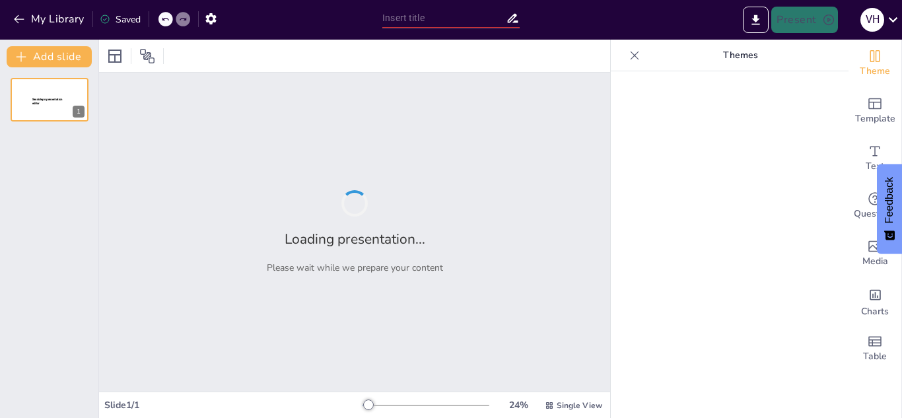
type input "La Importancia de las Abejas en el Ecosistema"
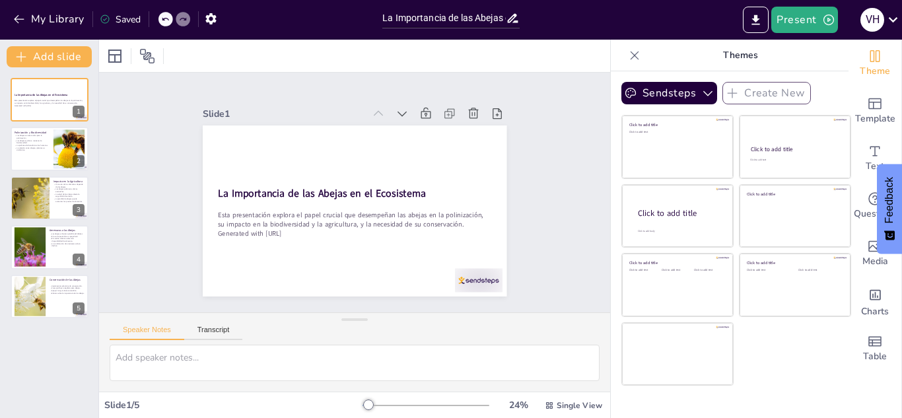
click at [740, 377] on div "Click to add title Click to add text Click to add title Click to add text Click…" at bounding box center [736, 250] width 230 height 271
click at [664, 92] on button "Sendsteps" at bounding box center [669, 93] width 96 height 22
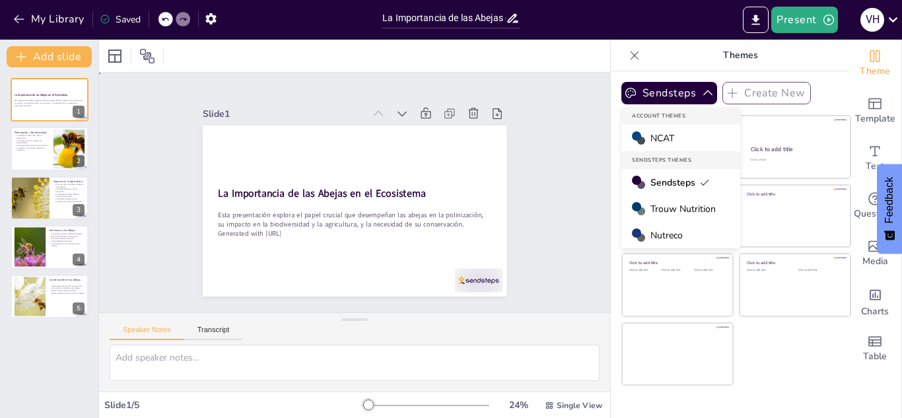
click at [155, 152] on div "Slide 1 La Importancia de las Abejas en el Ecosistema Esta presentación explora…" at bounding box center [355, 193] width 540 height 520
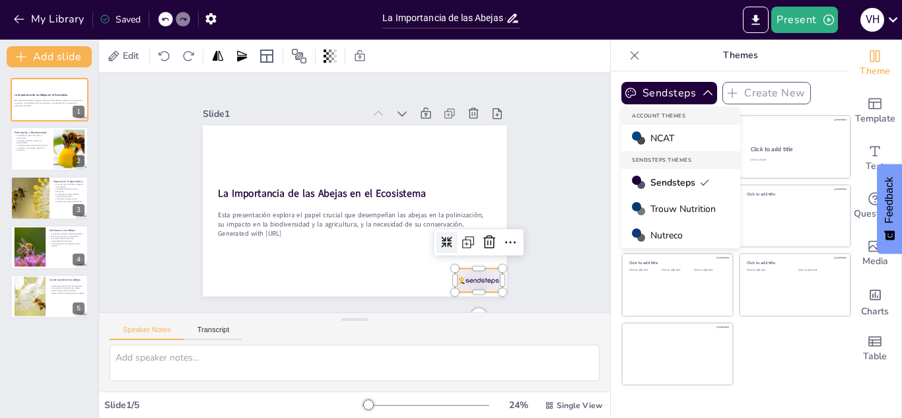
click at [244, 274] on div at bounding box center [223, 270] width 41 height 53
click at [327, 325] on icon at bounding box center [320, 331] width 14 height 13
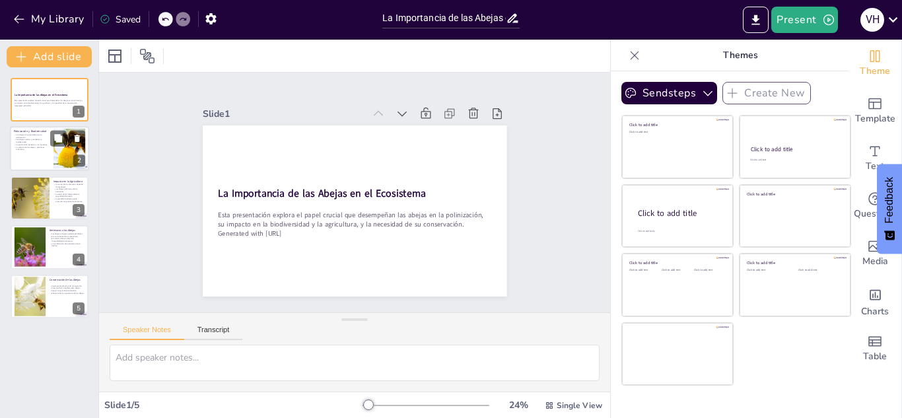
click at [50, 151] on div at bounding box center [49, 149] width 79 height 45
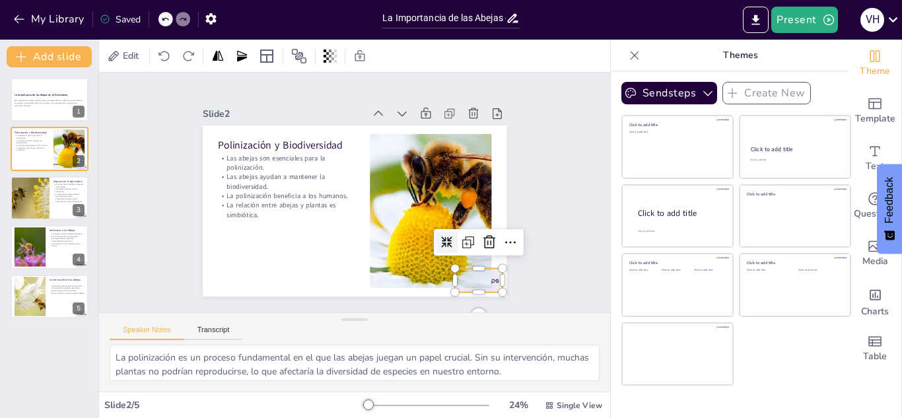
click at [429, 313] on div at bounding box center [403, 336] width 52 height 47
click at [440, 81] on icon at bounding box center [431, 71] width 18 height 18
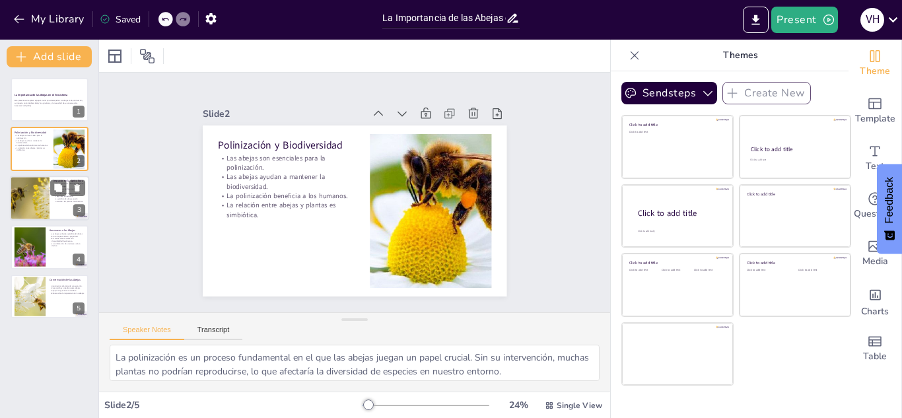
click at [29, 201] on div at bounding box center [29, 198] width 83 height 45
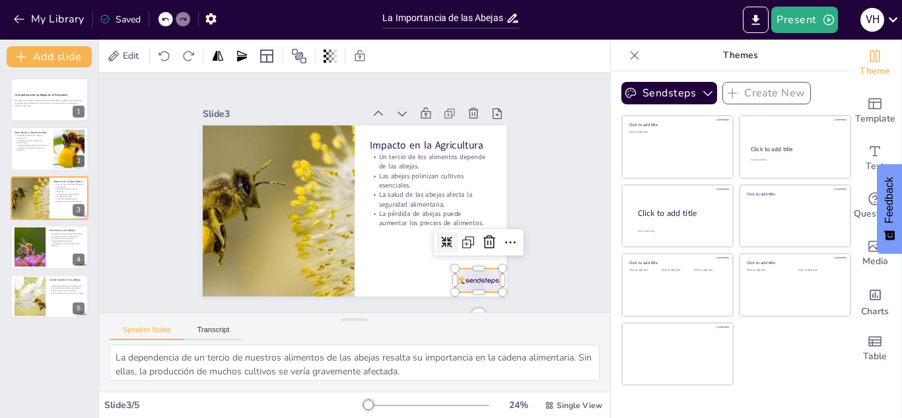
click at [279, 293] on div at bounding box center [267, 317] width 24 height 48
click at [419, 314] on icon at bounding box center [408, 325] width 22 height 22
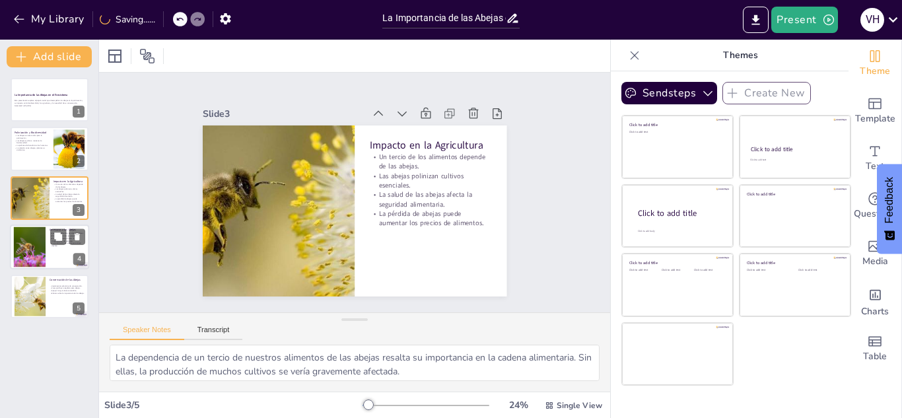
click at [45, 250] on div at bounding box center [29, 247] width 60 height 40
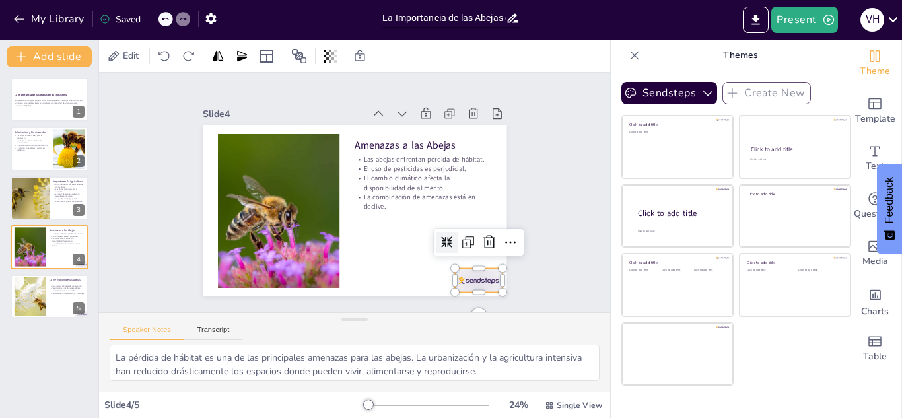
click at [414, 316] on div at bounding box center [389, 341] width 52 height 50
click at [356, 60] on icon at bounding box center [345, 49] width 21 height 21
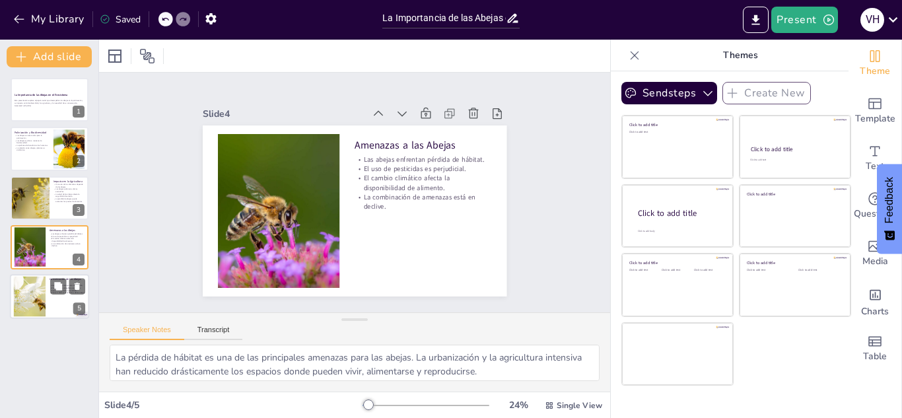
click at [32, 287] on div at bounding box center [29, 296] width 77 height 40
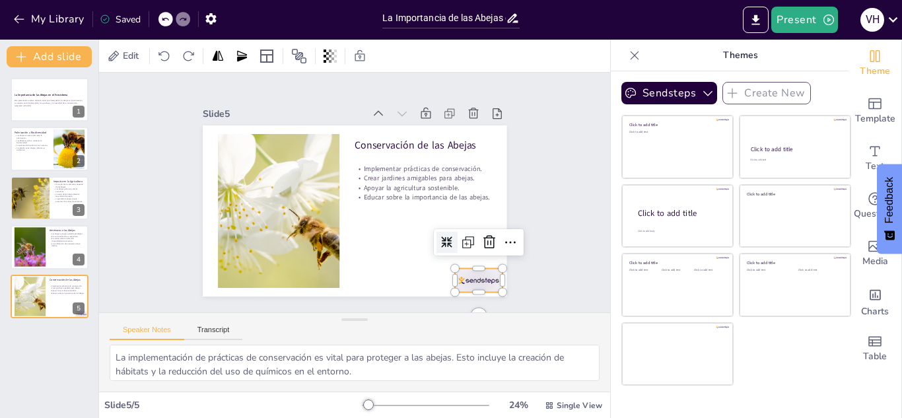
click at [328, 311] on div at bounding box center [309, 337] width 37 height 53
click at [286, 85] on icon at bounding box center [275, 73] width 22 height 22
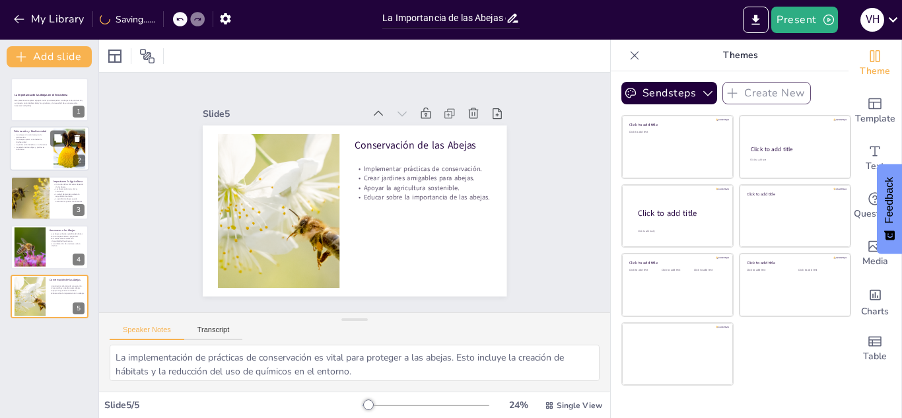
click at [39, 144] on p "La polinización beneficia a los humanos." at bounding box center [32, 145] width 36 height 3
type textarea "La polinización es un proceso fundamental en el que las abejas juegan un papel …"
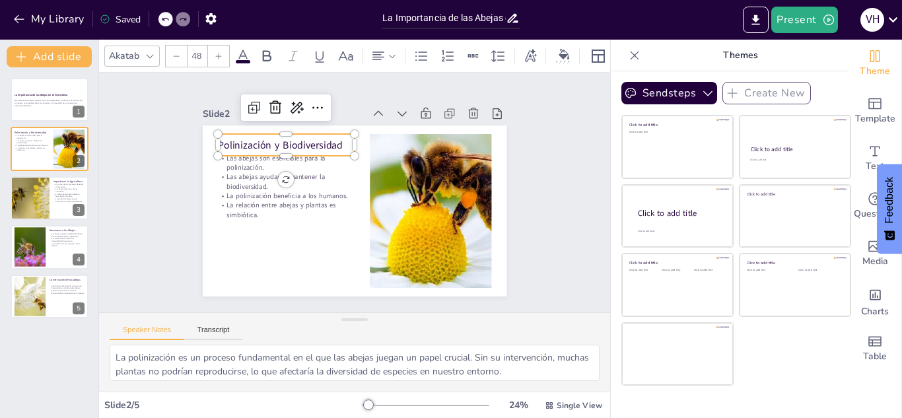
click at [366, 139] on p "Polinización y Biodiversidad" at bounding box center [387, 116] width 42 height 137
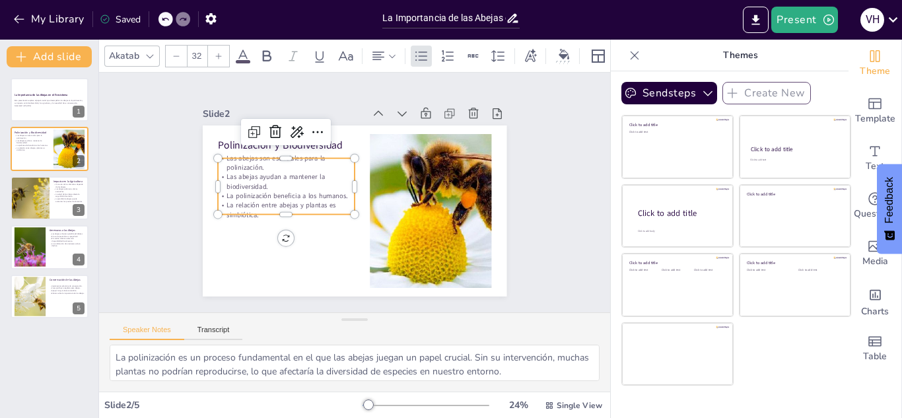
click at [291, 190] on p "La polinización beneficia a los humanos." at bounding box center [323, 131] width 64 height 129
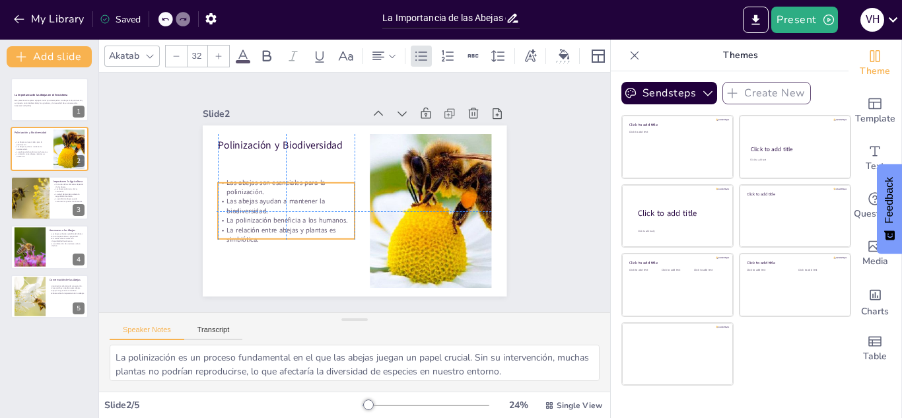
drag, startPoint x: 244, startPoint y: 182, endPoint x: 243, endPoint y: 207, distance: 25.1
click at [278, 207] on p "Las abejas ayudan a mantener la biodiversidad." at bounding box center [326, 256] width 96 height 122
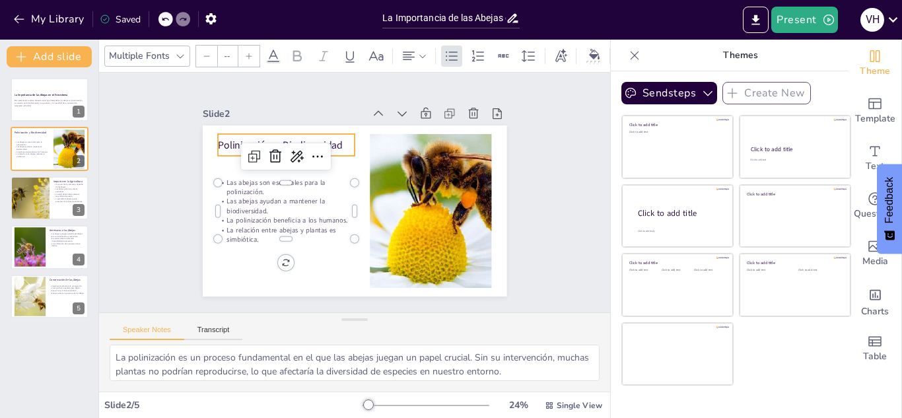
type input "48"
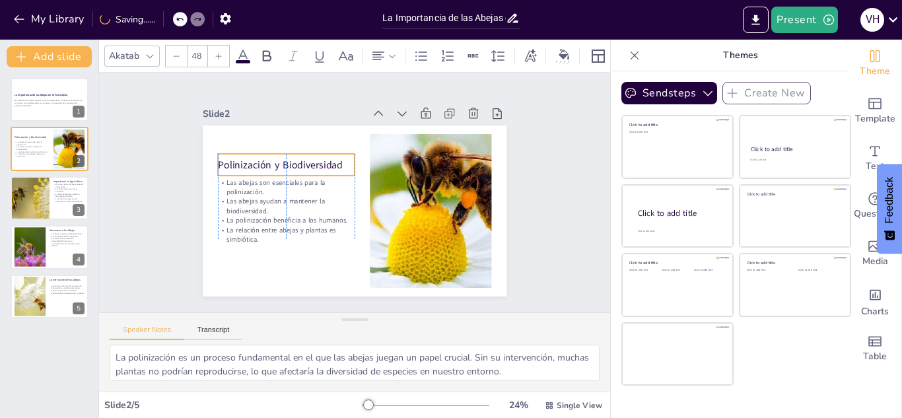
drag, startPoint x: 222, startPoint y: 139, endPoint x: 223, endPoint y: 159, distance: 19.9
click at [355, 213] on p "Polinización y Biodiversidad" at bounding box center [423, 220] width 137 height 15
click at [44, 190] on div at bounding box center [29, 198] width 83 height 45
type textarea "La dependencia de un tercio de nuestros alimentos de las abejas resalta su impo…"
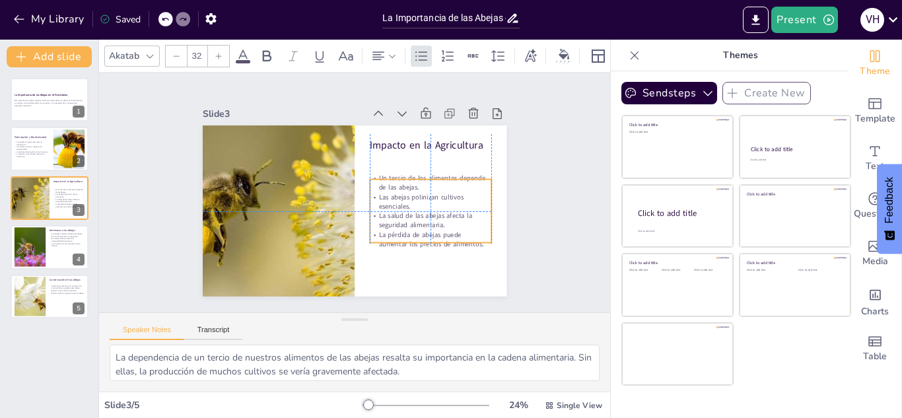
drag, startPoint x: 416, startPoint y: 177, endPoint x: 416, endPoint y: 199, distance: 21.8
click at [370, 207] on p "Las abejas polinizan cultivos esenciales." at bounding box center [354, 268] width 32 height 123
type input "48"
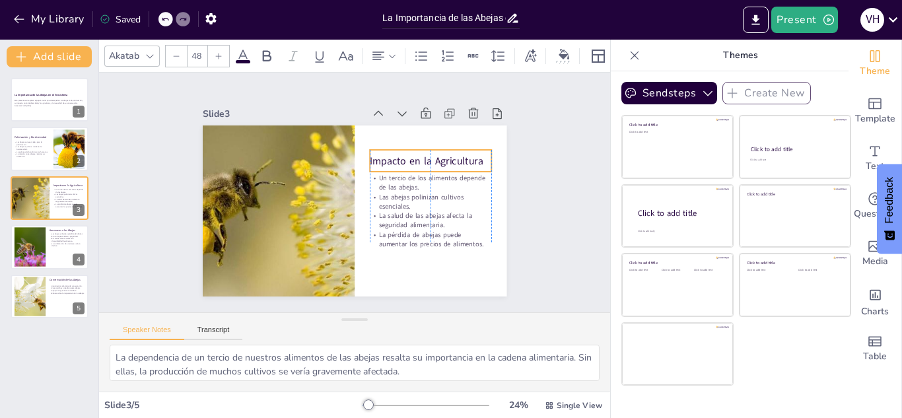
drag, startPoint x: 367, startPoint y: 139, endPoint x: 367, endPoint y: 155, distance: 15.9
click at [367, 155] on p "Impacto en la Agricultura" at bounding box center [373, 112] width 83 height 107
click at [20, 254] on div at bounding box center [29, 247] width 60 height 40
type textarea "La pérdida de hábitat es una de las principales amenazas para las abejas. La ur…"
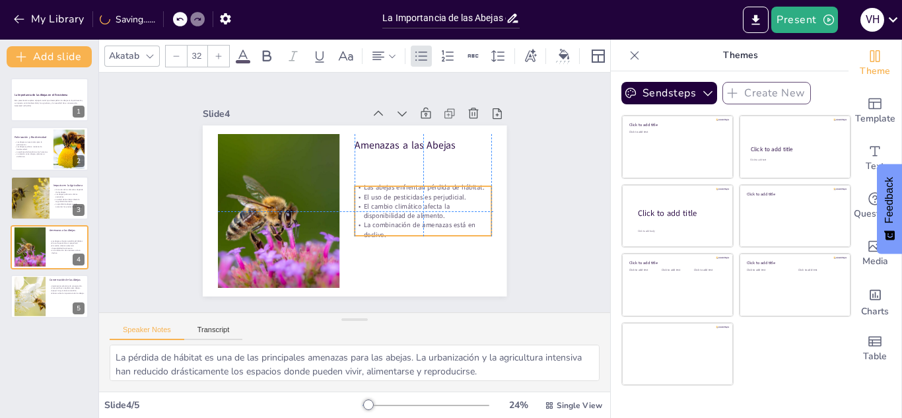
drag, startPoint x: 398, startPoint y: 158, endPoint x: 400, endPoint y: 187, distance: 29.1
click at [400, 187] on div "Las abejas enfrentan pérdida de hábitat. El uso de pesticidas es perjudicial. E…" at bounding box center [423, 211] width 137 height 57
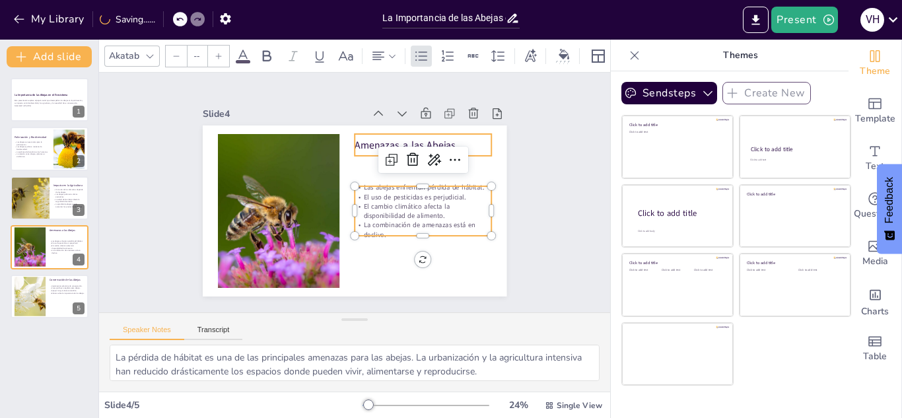
type input "48"
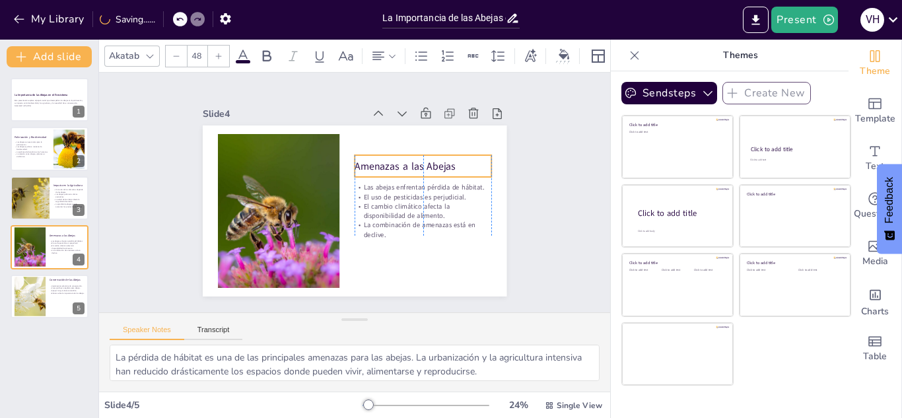
drag, startPoint x: 354, startPoint y: 137, endPoint x: 355, endPoint y: 158, distance: 21.2
click at [374, 189] on p "Amenazas a las Abejas" at bounding box center [388, 257] width 28 height 137
click at [389, 52] on icon at bounding box center [392, 56] width 9 height 9
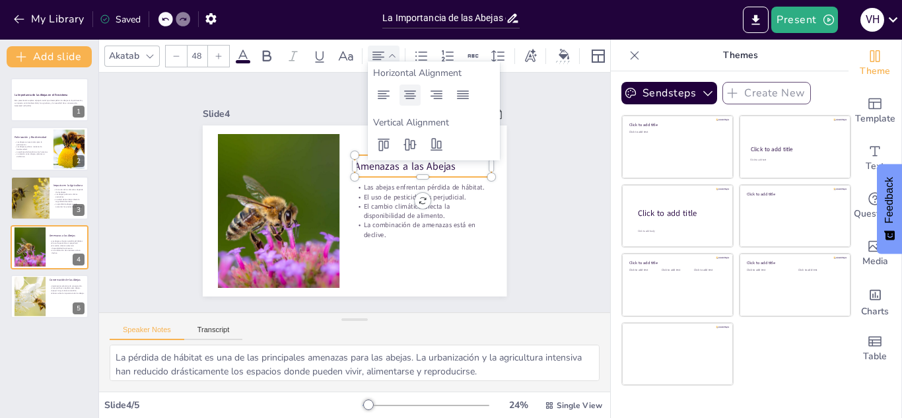
click at [413, 97] on icon at bounding box center [410, 95] width 16 height 16
click at [18, 141] on p "Las abejas son esenciales para la polinización." at bounding box center [32, 142] width 36 height 5
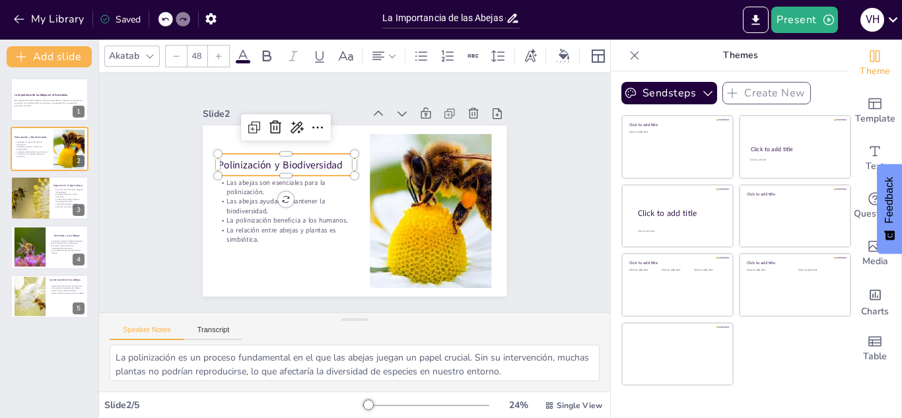
click at [347, 213] on p "Polinización y Biodiversidad" at bounding box center [415, 234] width 137 height 42
click at [381, 48] on icon at bounding box center [378, 56] width 16 height 16
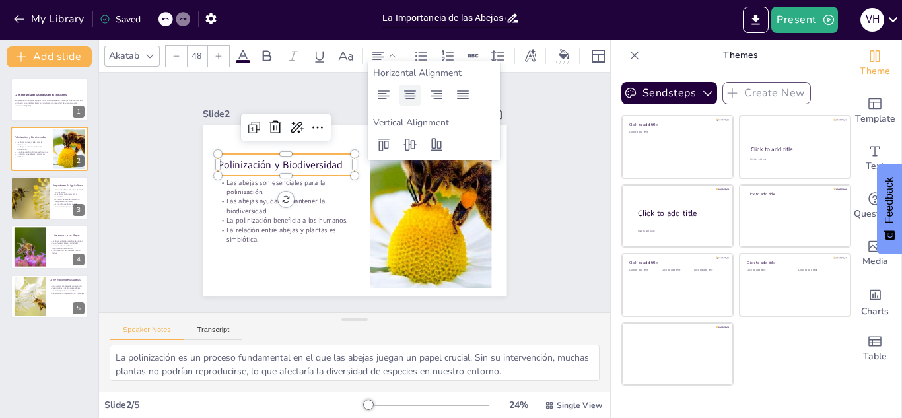
click at [414, 95] on icon at bounding box center [410, 95] width 16 height 16
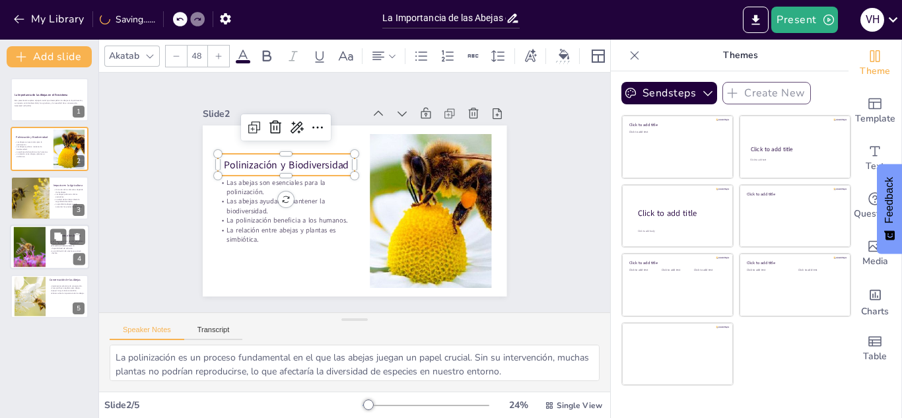
click at [49, 249] on div at bounding box center [49, 247] width 79 height 45
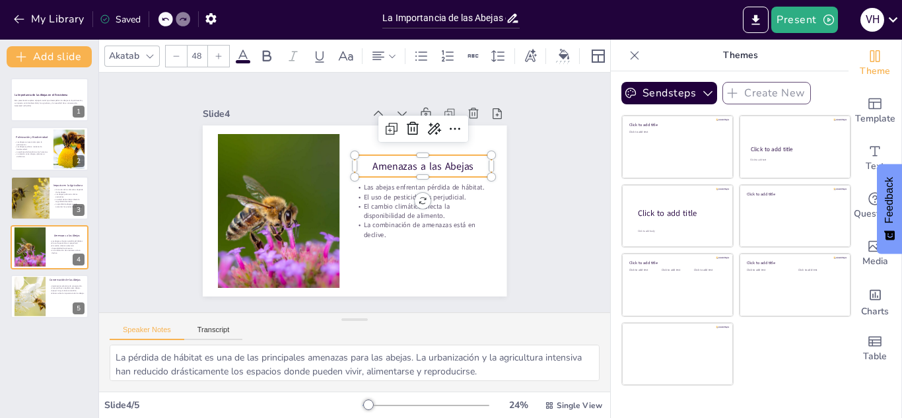
click at [377, 207] on p "Amenazas a las Abejas" at bounding box center [321, 258] width 111 height 102
click at [28, 299] on div at bounding box center [29, 296] width 77 height 40
type textarea "La implementación de prácticas de conservación es vital para proteger a las abe…"
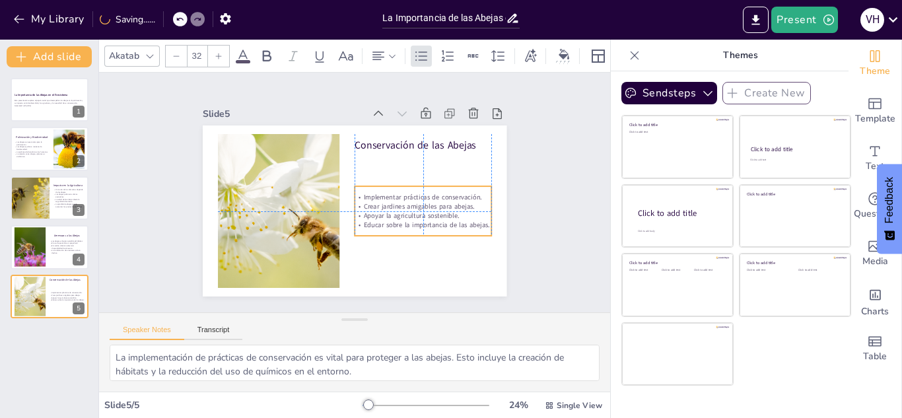
drag, startPoint x: 382, startPoint y: 180, endPoint x: 382, endPoint y: 207, distance: 27.1
click at [382, 204] on p "Apoyar la agricultura sostenible." at bounding box center [404, 139] width 64 height 129
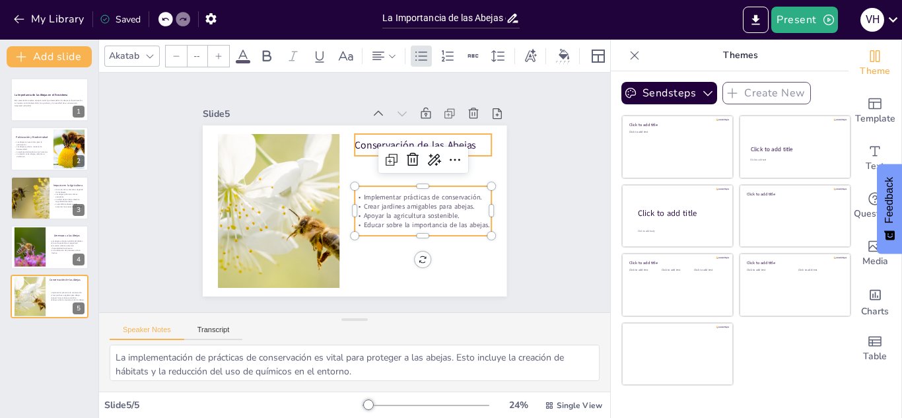
type input "48"
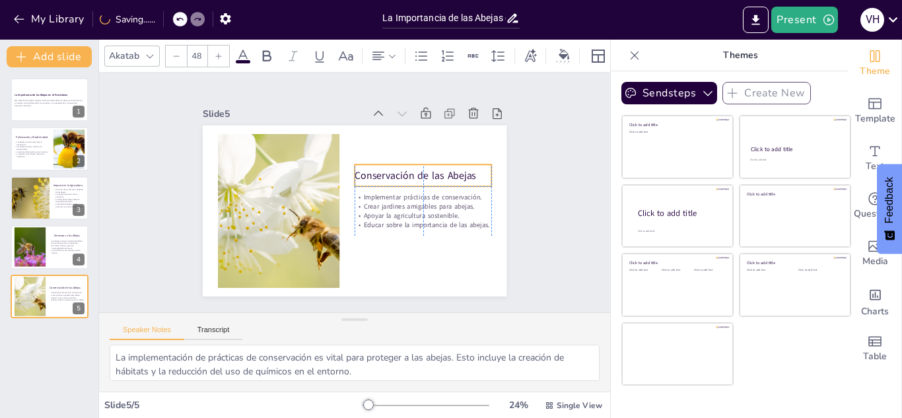
drag, startPoint x: 356, startPoint y: 147, endPoint x: 356, endPoint y: 179, distance: 32.4
click at [356, 194] on div "Conservación de las Abejas" at bounding box center [357, 263] width 50 height 139
click at [383, 55] on icon at bounding box center [378, 56] width 16 height 16
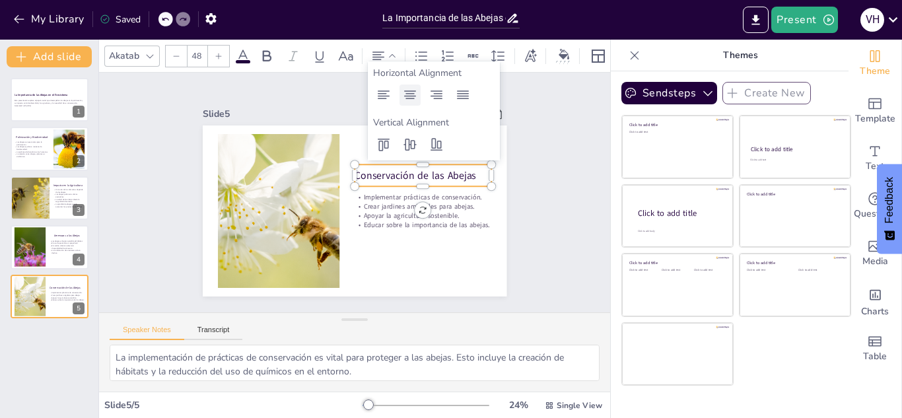
click at [413, 101] on icon at bounding box center [410, 95] width 16 height 16
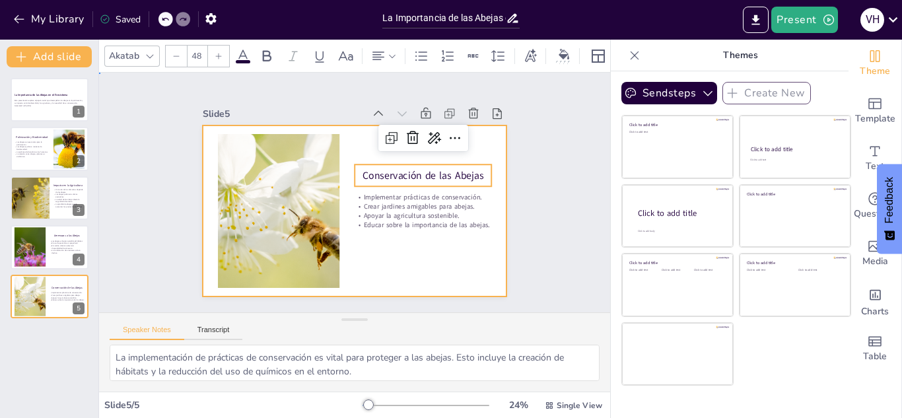
click at [364, 259] on div at bounding box center [336, 188] width 230 height 333
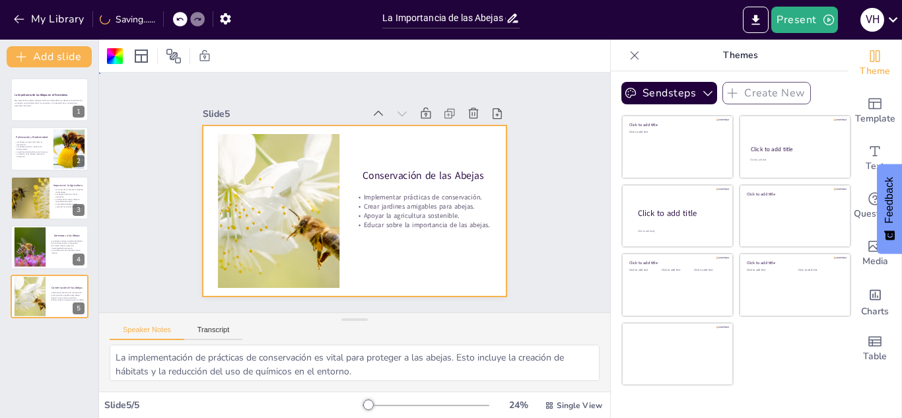
click at [184, 240] on div "Slide 1 La Importancia de las Abejas en el Ecosistema Esta presentación explora…" at bounding box center [354, 192] width 390 height 428
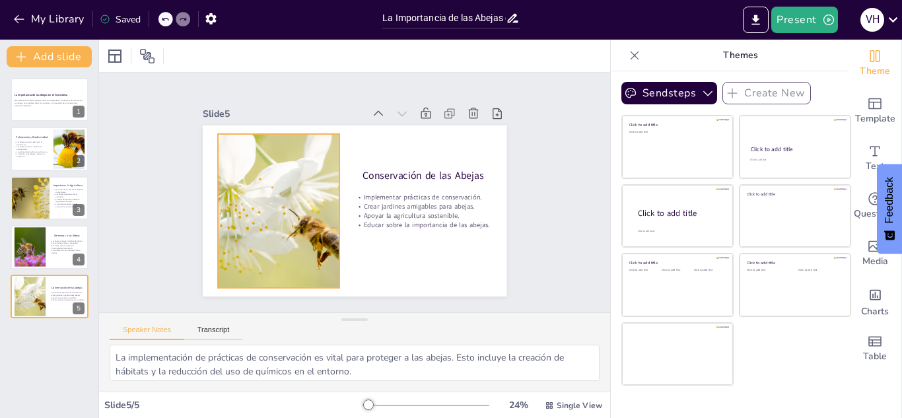
click at [258, 240] on div at bounding box center [421, 151] width 326 height 237
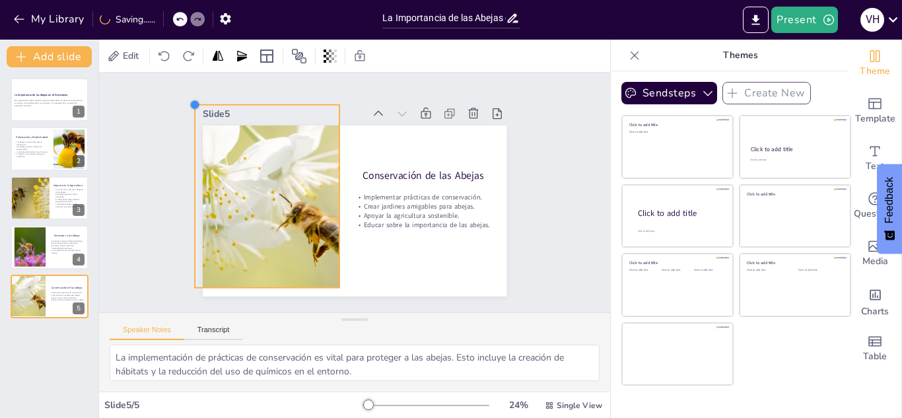
drag, startPoint x: 209, startPoint y: 127, endPoint x: 186, endPoint y: 128, distance: 23.2
click at [186, 128] on div "Slide 1 La Importancia de las Abejas en el Ecosistema Esta presentación explora…" at bounding box center [354, 192] width 407 height 420
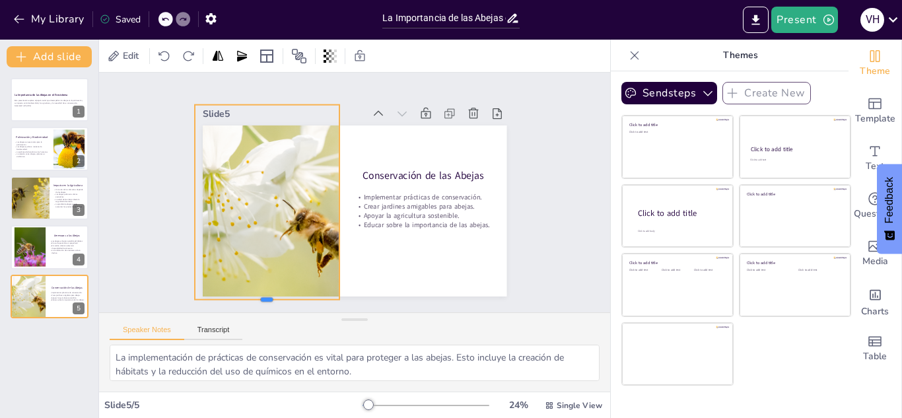
drag, startPoint x: 256, startPoint y: 287, endPoint x: 255, endPoint y: 298, distance: 11.3
click at [392, 121] on div at bounding box center [464, 101] width 144 height 40
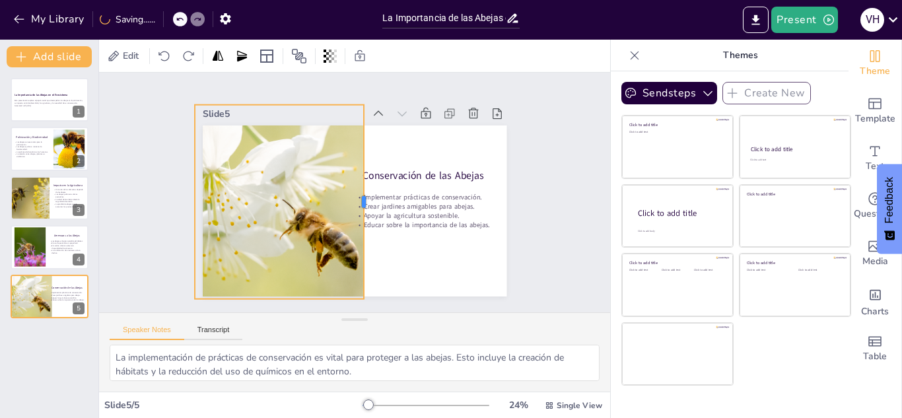
drag, startPoint x: 332, startPoint y: 194, endPoint x: 357, endPoint y: 194, distance: 24.4
click at [357, 194] on div at bounding box center [372, 193] width 106 height 174
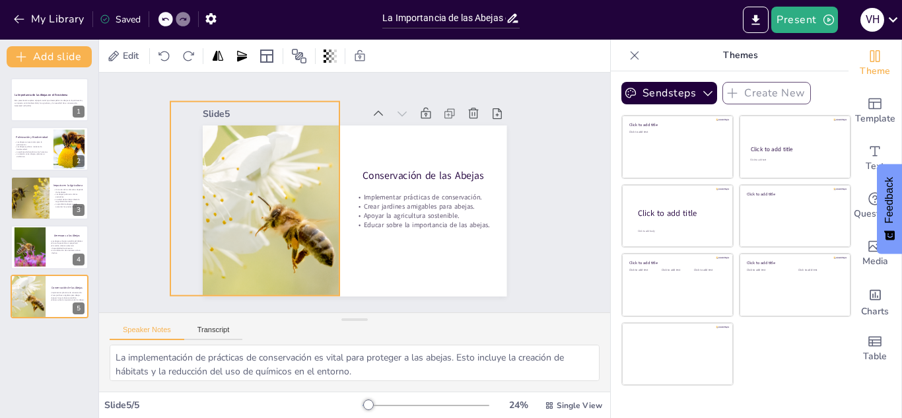
drag, startPoint x: 287, startPoint y: 195, endPoint x: 264, endPoint y: 193, distance: 23.9
click at [264, 193] on div at bounding box center [360, 83] width 230 height 373
click at [32, 240] on div at bounding box center [29, 247] width 60 height 40
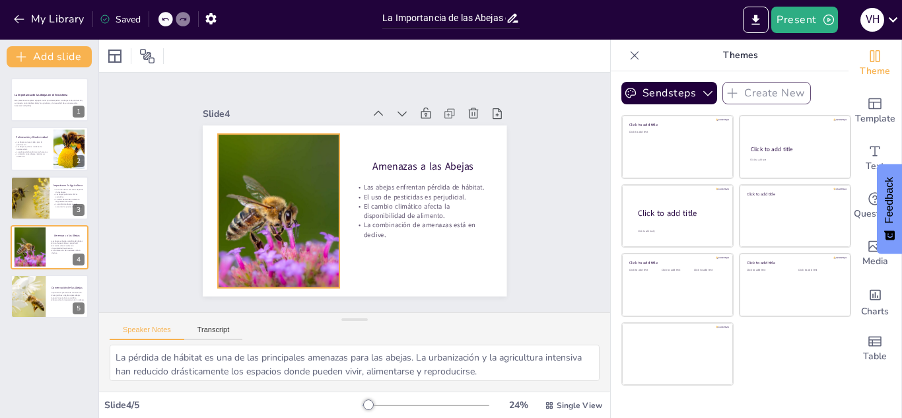
click at [234, 235] on div at bounding box center [292, 240] width 273 height 234
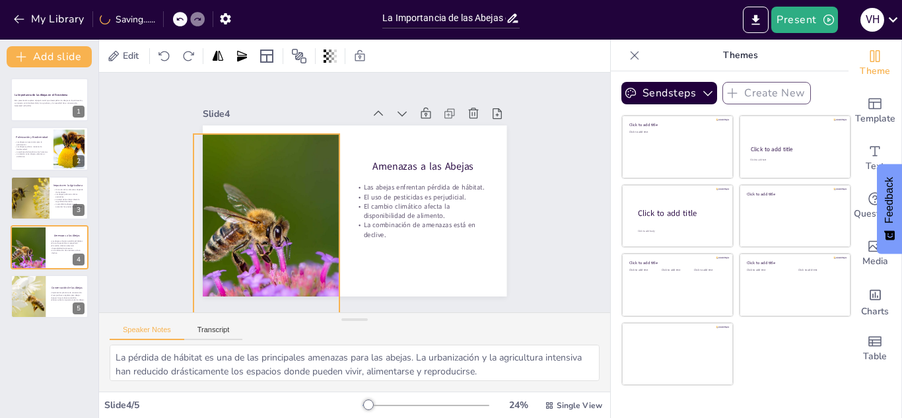
drag, startPoint x: 210, startPoint y: 282, endPoint x: 186, endPoint y: 291, distance: 25.9
click at [186, 291] on div "Slide 1 La Importancia de las Abejas en el Ecosistema Esta presentación explora…" at bounding box center [355, 192] width 378 height 208
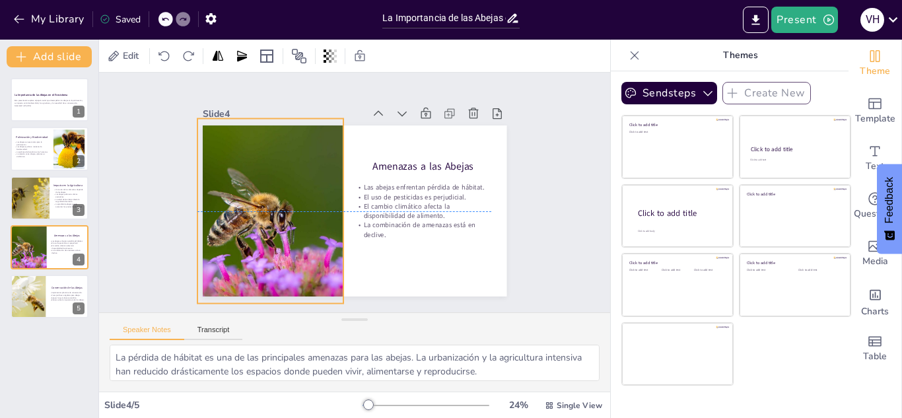
drag, startPoint x: 229, startPoint y: 258, endPoint x: 232, endPoint y: 240, distance: 18.3
click at [232, 240] on div at bounding box center [371, 108] width 281 height 328
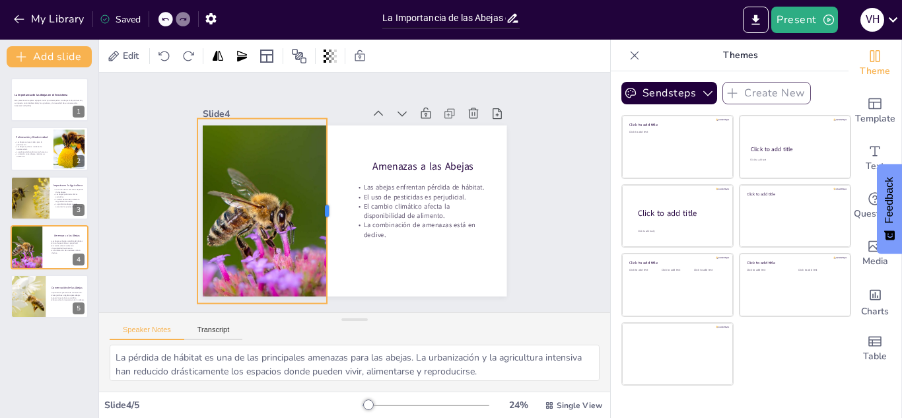
drag, startPoint x: 336, startPoint y: 203, endPoint x: 320, endPoint y: 201, distance: 16.6
click at [320, 201] on div at bounding box center [380, 205] width 173 height 85
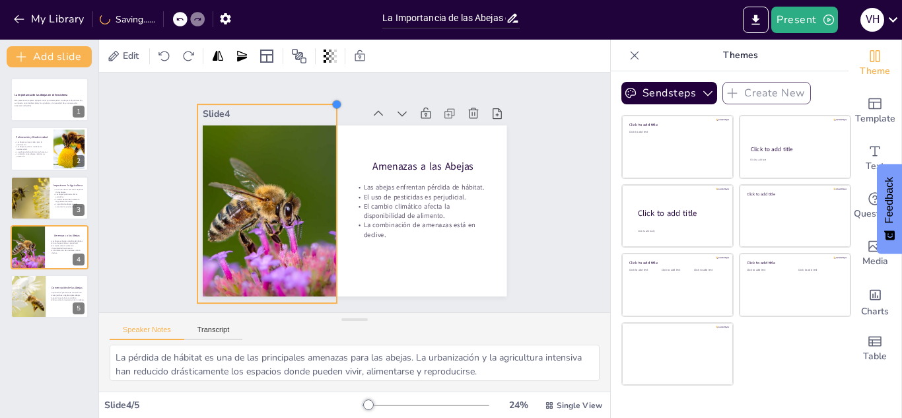
drag, startPoint x: 318, startPoint y: 111, endPoint x: 328, endPoint y: 111, distance: 10.6
click at [328, 111] on div "Slide 4 Amenazas a las Abejas Las abejas enfrentan pérdida de hábitat. El uso d…" at bounding box center [355, 200] width 304 height 192
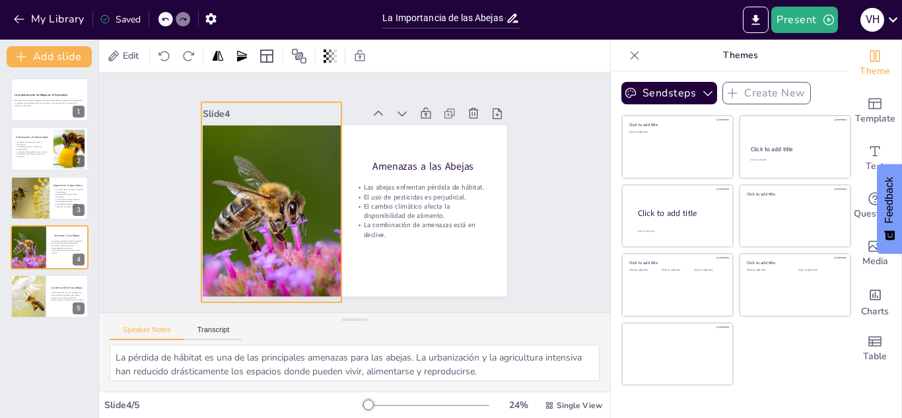
click at [295, 195] on div at bounding box center [319, 259] width 338 height 360
click at [143, 260] on div "Slide 1 La Importancia de las Abejas en el Ecosistema Esta presentación explora…" at bounding box center [354, 192] width 520 height 540
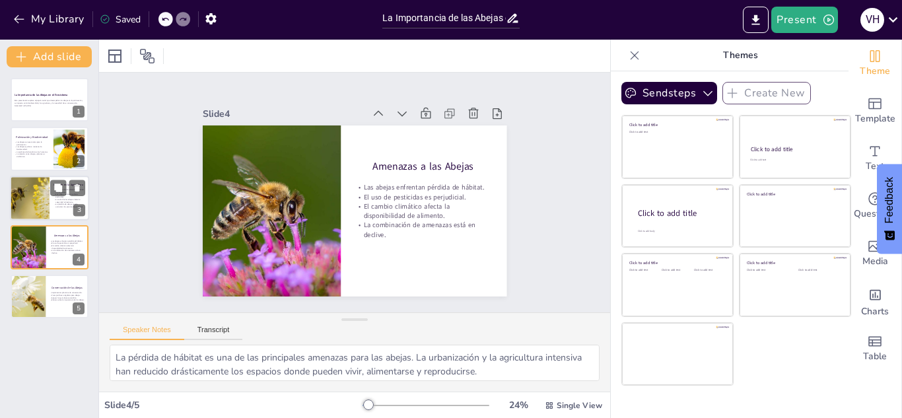
click at [23, 198] on div at bounding box center [29, 198] width 83 height 45
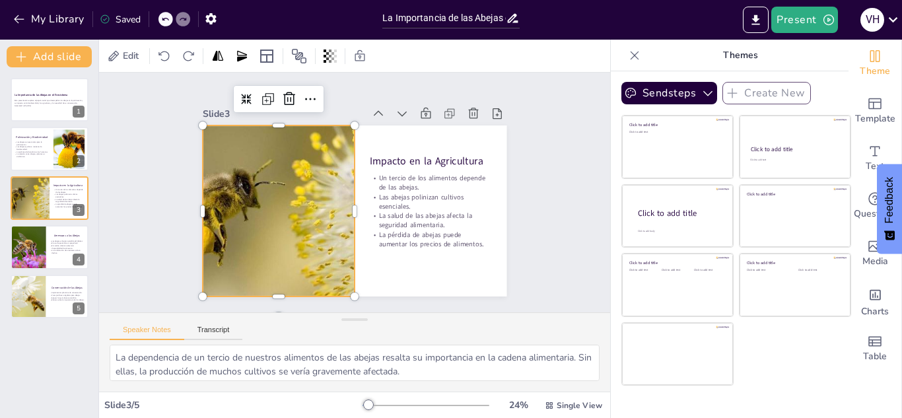
click at [291, 176] on div at bounding box center [313, 126] width 261 height 354
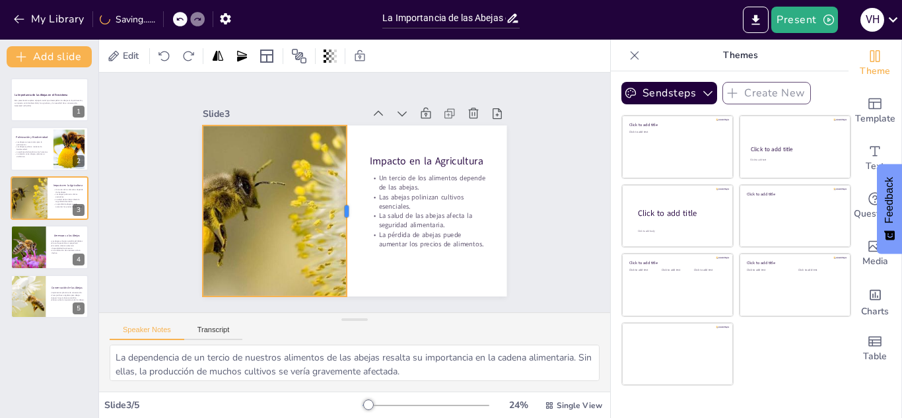
drag, startPoint x: 345, startPoint y: 202, endPoint x: 330, endPoint y: 201, distance: 15.2
click at [330, 201] on div at bounding box center [337, 195] width 166 height 63
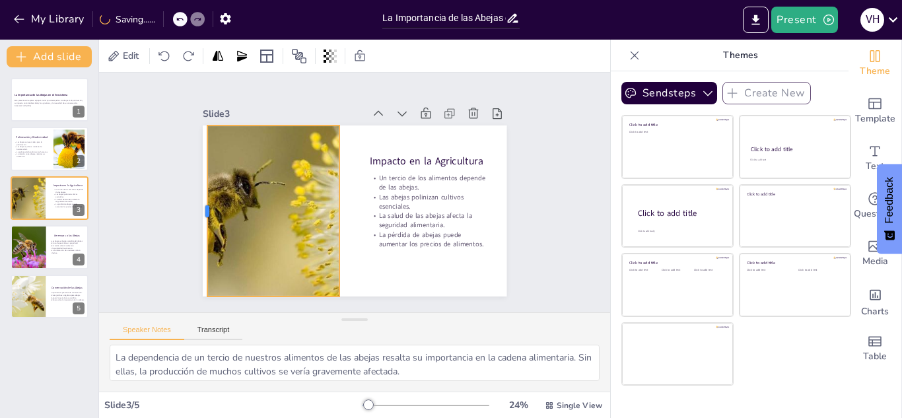
click at [267, 53] on div at bounding box center [352, 38] width 171 height 28
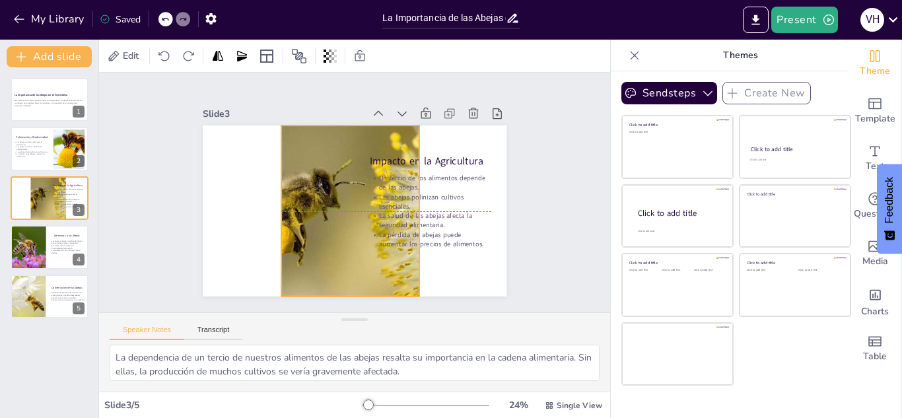
drag, startPoint x: 260, startPoint y: 211, endPoint x: 341, endPoint y: 212, distance: 81.2
click at [341, 212] on div at bounding box center [371, 183] width 261 height 354
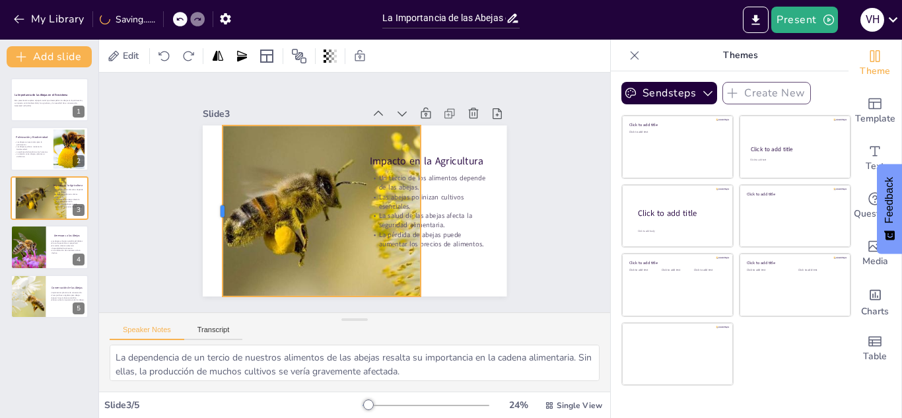
drag, startPoint x: 270, startPoint y: 204, endPoint x: 210, endPoint y: 215, distance: 61.0
click at [479, 215] on div at bounding box center [493, 188] width 28 height 171
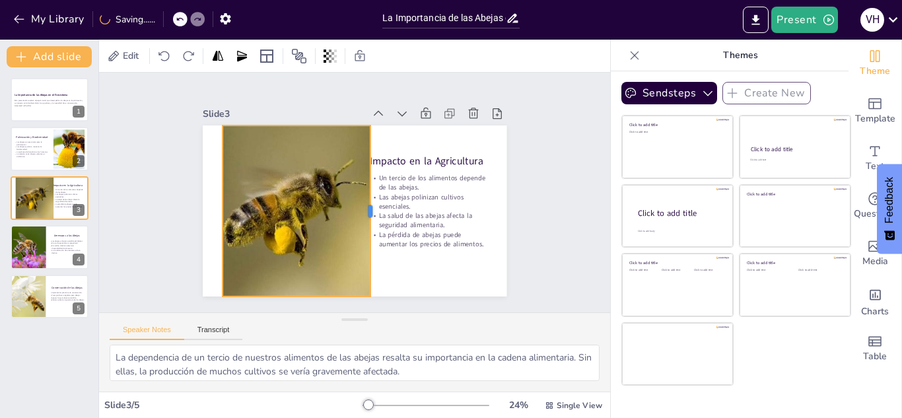
drag, startPoint x: 411, startPoint y: 206, endPoint x: 361, endPoint y: 202, distance: 50.3
click at [361, 202] on div at bounding box center [346, 219] width 160 height 79
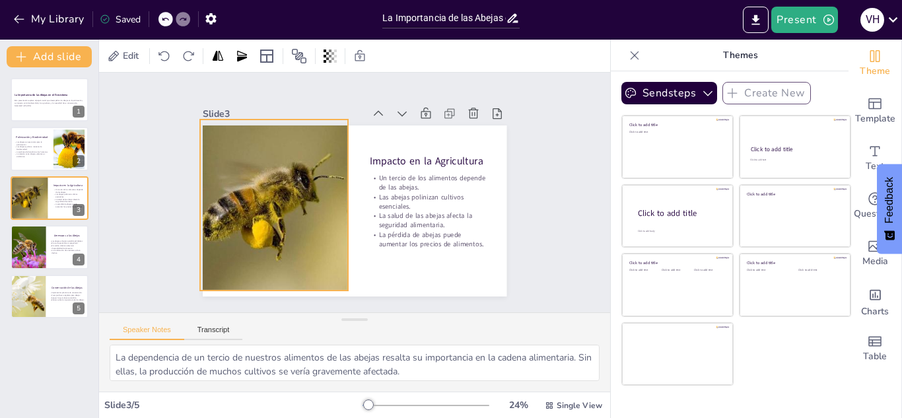
drag, startPoint x: 312, startPoint y: 211, endPoint x: 289, endPoint y: 205, distance: 23.2
click at [289, 205] on div at bounding box center [375, 196] width 339 height 349
drag, startPoint x: 339, startPoint y: 199, endPoint x: 332, endPoint y: 200, distance: 6.7
click at [332, 200] on div at bounding box center [351, 207] width 63 height 166
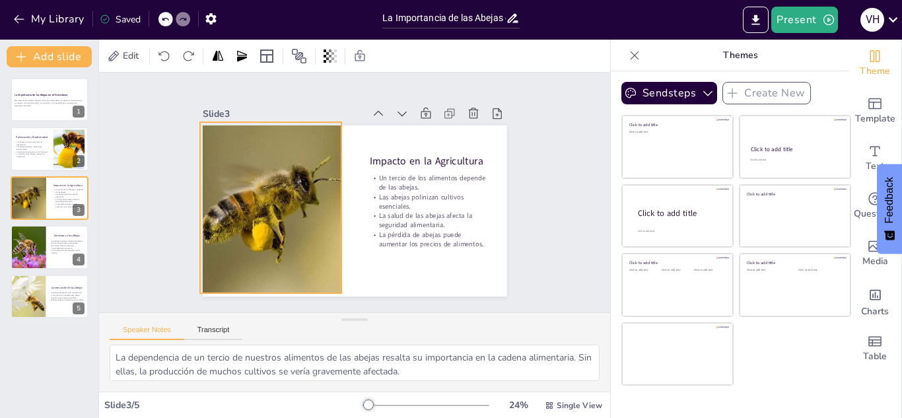
click at [289, 215] on div at bounding box center [337, 207] width 316 height 171
click at [28, 141] on p "Las abejas son esenciales para la polinización." at bounding box center [32, 142] width 36 height 5
type textarea "La polinización es un proceso fundamental en el que las abejas juegan un papel …"
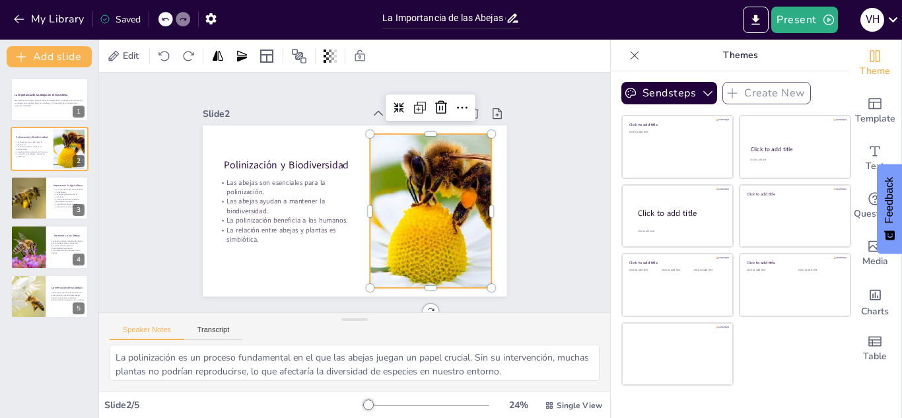
click at [414, 205] on div at bounding box center [282, 222] width 311 height 285
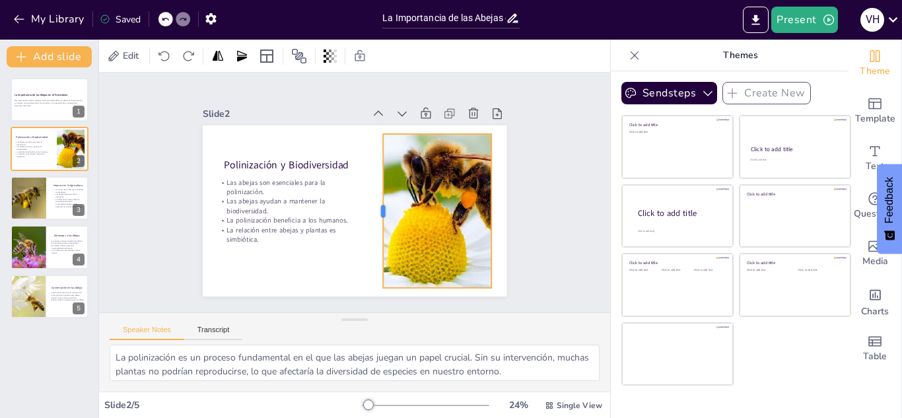
drag, startPoint x: 359, startPoint y: 204, endPoint x: 372, endPoint y: 205, distance: 13.3
click at [372, 205] on div at bounding box center [381, 203] width 57 height 150
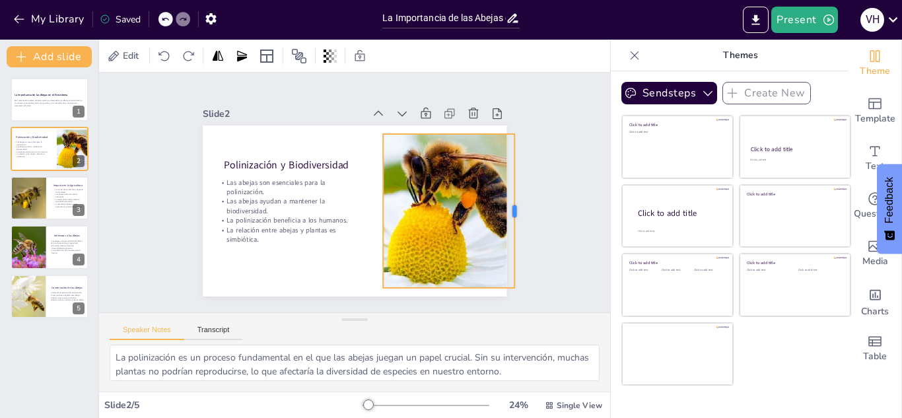
drag, startPoint x: 483, startPoint y: 205, endPoint x: 506, endPoint y: 205, distance: 23.1
click at [430, 345] on div at bounding box center [353, 358] width 154 height 26
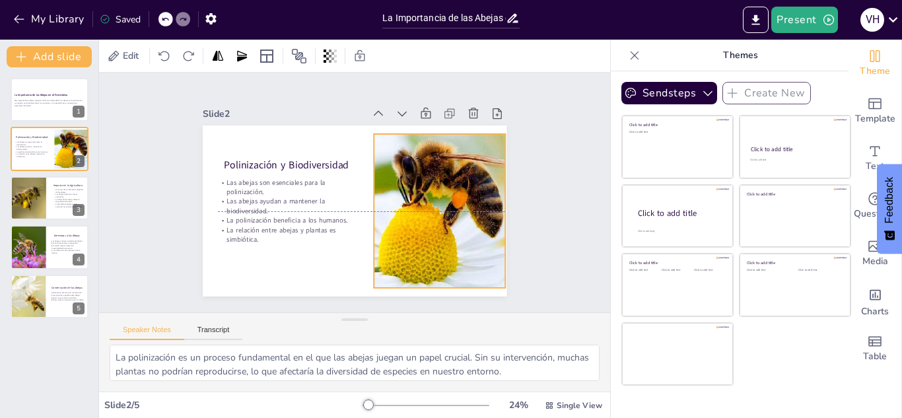
drag, startPoint x: 456, startPoint y: 205, endPoint x: 447, endPoint y: 205, distance: 9.3
click at [425, 205] on div at bounding box center [287, 174] width 273 height 154
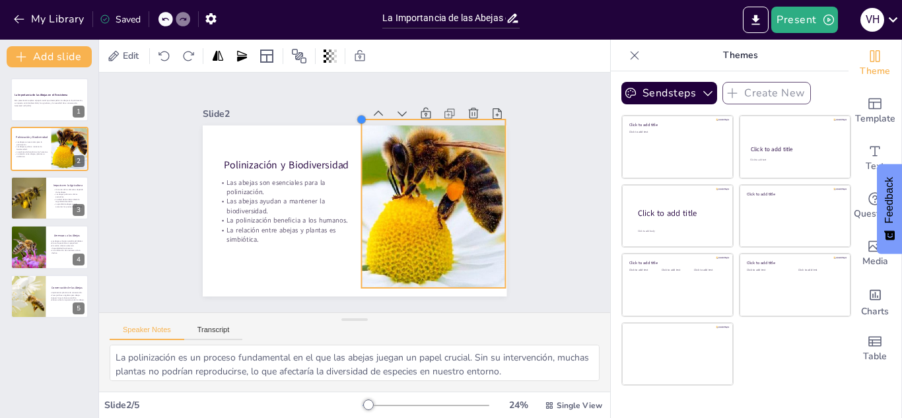
drag, startPoint x: 364, startPoint y: 128, endPoint x: 355, endPoint y: 114, distance: 16.3
click at [302, 143] on div at bounding box center [294, 150] width 15 height 15
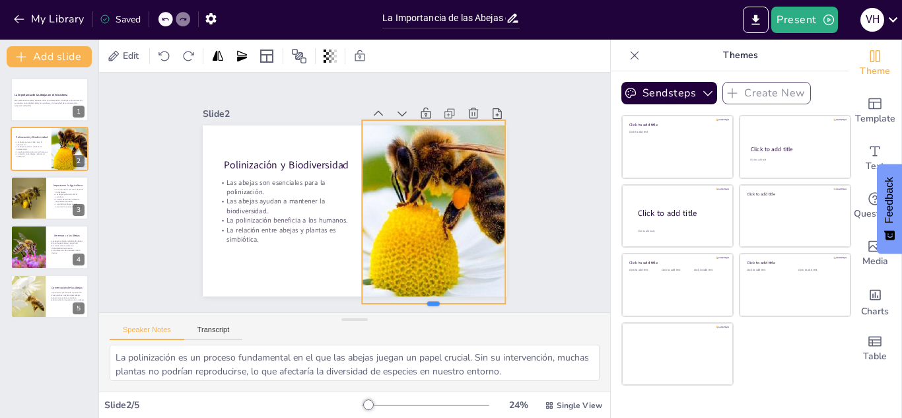
drag, startPoint x: 423, startPoint y: 284, endPoint x: 423, endPoint y: 299, distance: 14.5
click at [423, 105] on div at bounding box center [374, 53] width 114 height 104
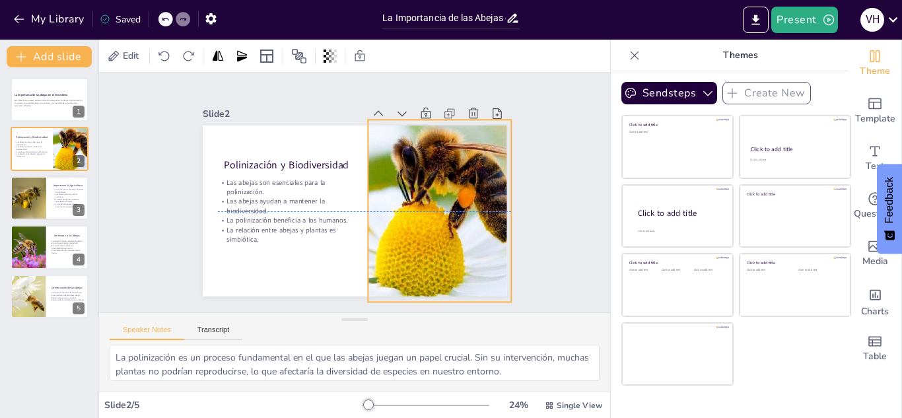
click at [464, 258] on div at bounding box center [294, 231] width 340 height 349
click at [184, 225] on div "Slide 1 La Importancia de las Abejas en el Ecosistema Esta presentación explora…" at bounding box center [354, 192] width 341 height 550
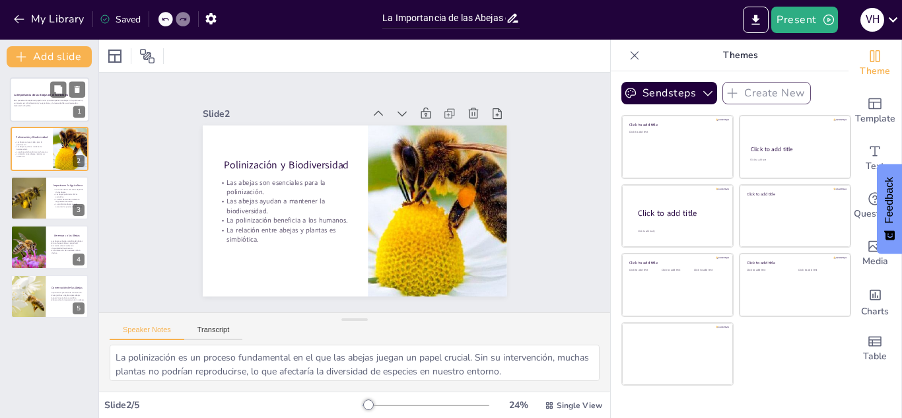
click at [17, 101] on p "Esta presentación explora el papel crucial que desempeñan las abejas en la poli…" at bounding box center [49, 102] width 71 height 5
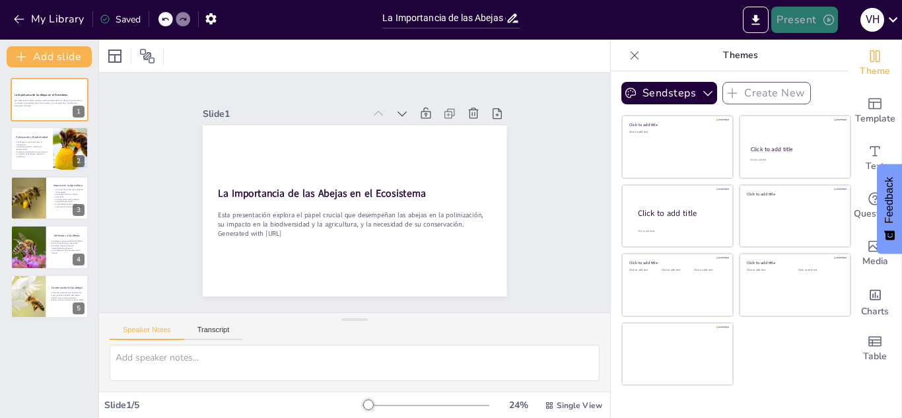
click at [820, 18] on button "Present" at bounding box center [804, 20] width 66 height 26
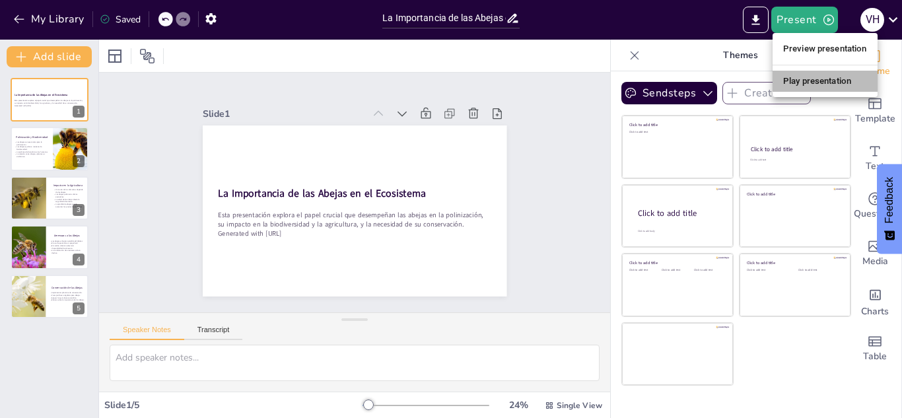
click at [802, 79] on li "Play presentation" at bounding box center [825, 81] width 105 height 21
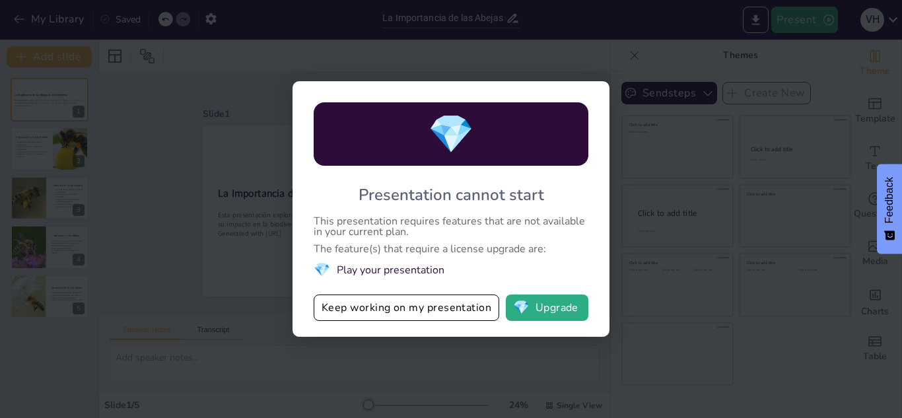
click at [688, 83] on div "💎 Presentation cannot start This presentation requires features that are not av…" at bounding box center [451, 209] width 902 height 418
click at [359, 313] on button "Keep working on my presentation" at bounding box center [407, 308] width 186 height 26
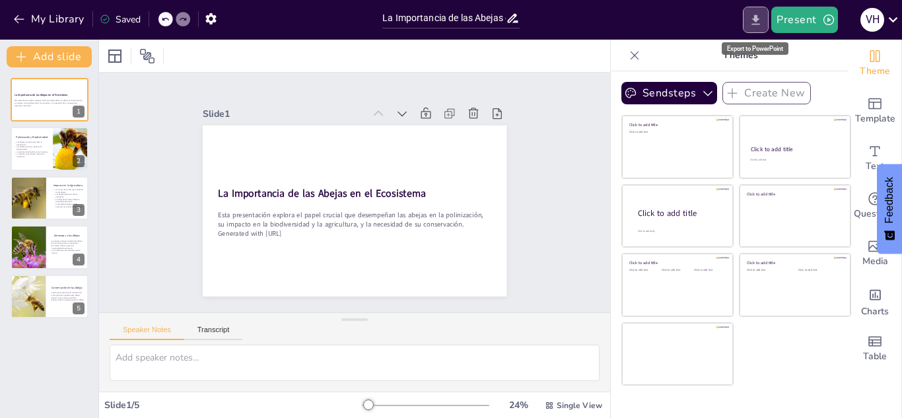
click at [756, 22] on icon "Export to PowerPoint" at bounding box center [756, 20] width 14 height 14
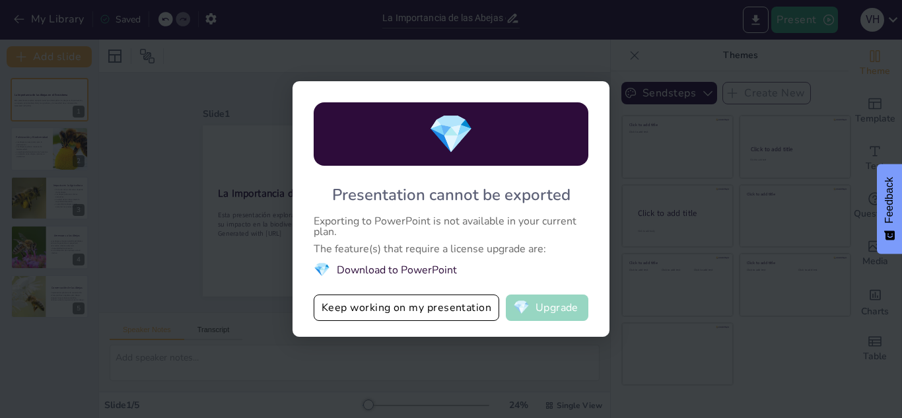
click at [547, 310] on button "💎 Upgrade" at bounding box center [547, 308] width 83 height 26
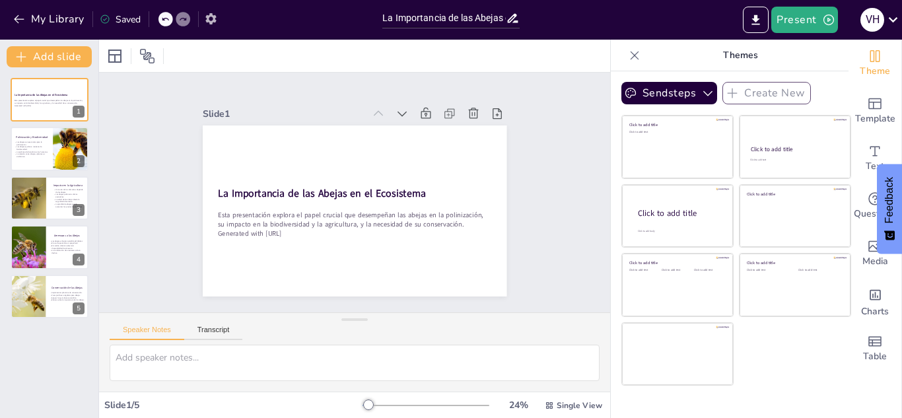
click at [203, 16] on button "button" at bounding box center [211, 19] width 24 height 24
click at [211, 17] on icon "button" at bounding box center [211, 19] width 14 height 14
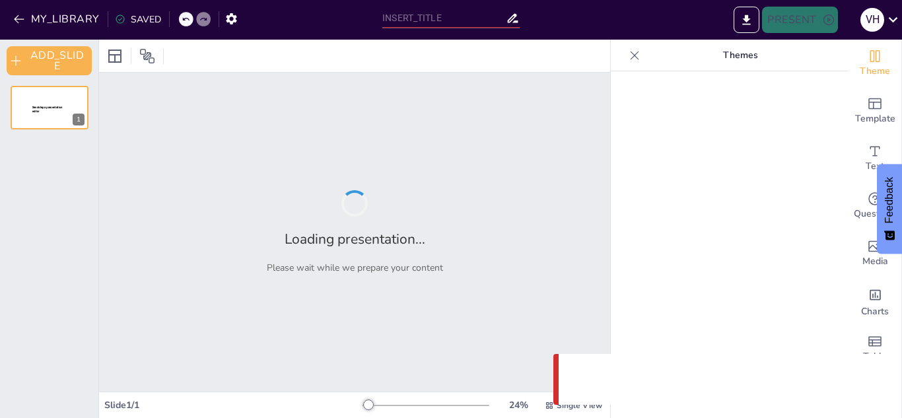
type input "La Importancia de las Abejas en el Ecosistema"
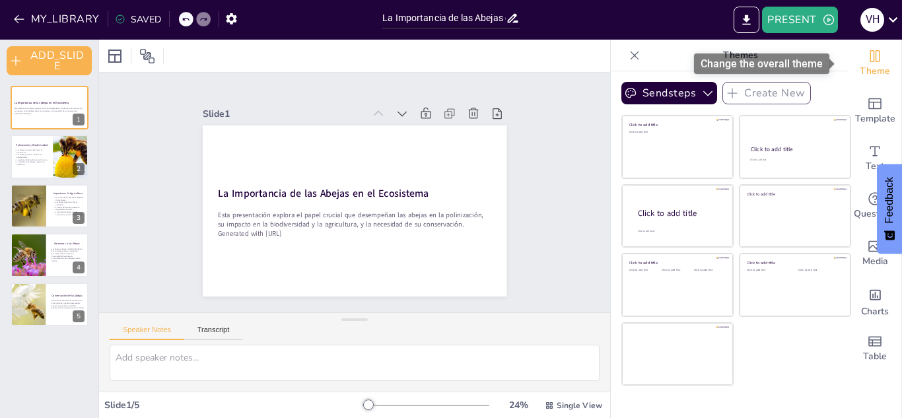
click at [868, 58] on icon "Change the overall theme" at bounding box center [875, 56] width 16 height 16
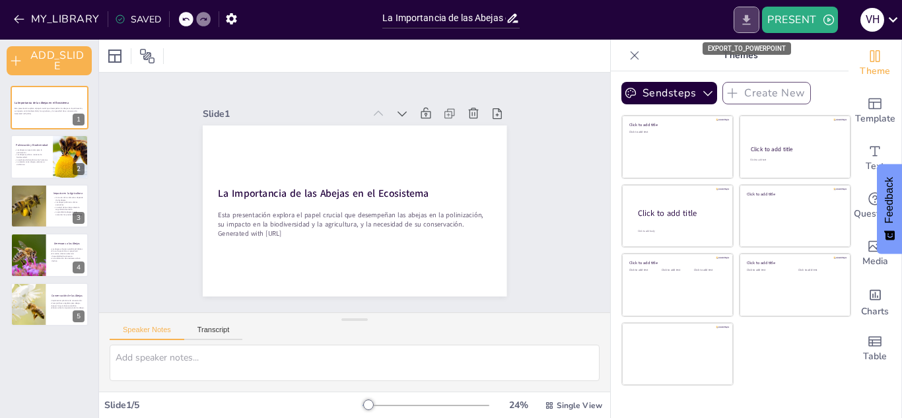
click at [748, 21] on icon "EXPORT_TO_POWERPOINT" at bounding box center [747, 20] width 8 height 10
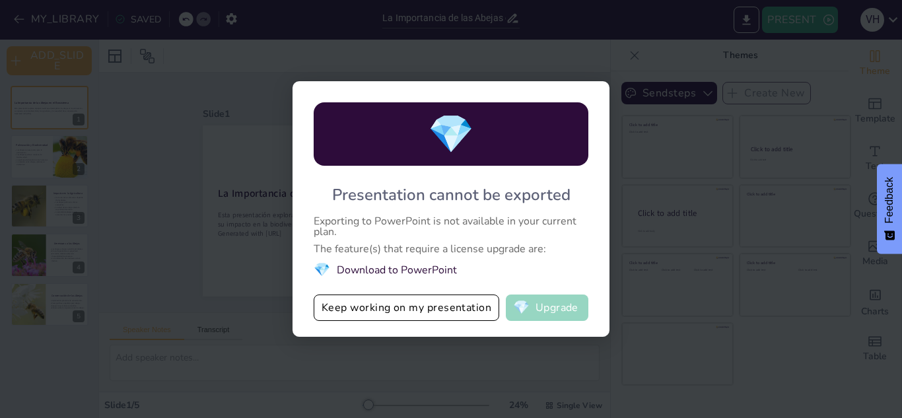
click at [529, 314] on span "💎" at bounding box center [521, 307] width 17 height 13
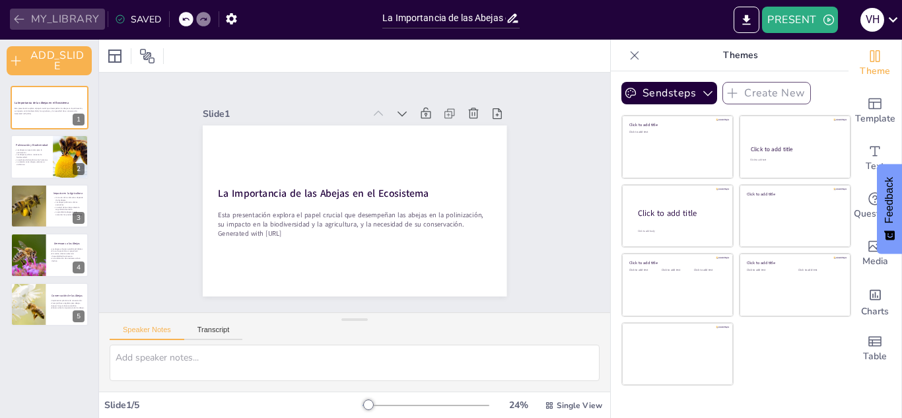
click at [64, 20] on button "MY_LIBRARY" at bounding box center [57, 19] width 95 height 21
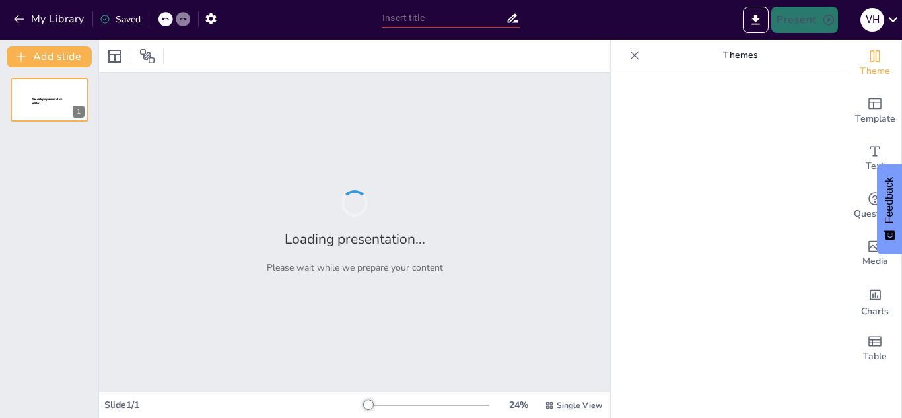
type input "La Importancia de las Abejas en el Ecosistema"
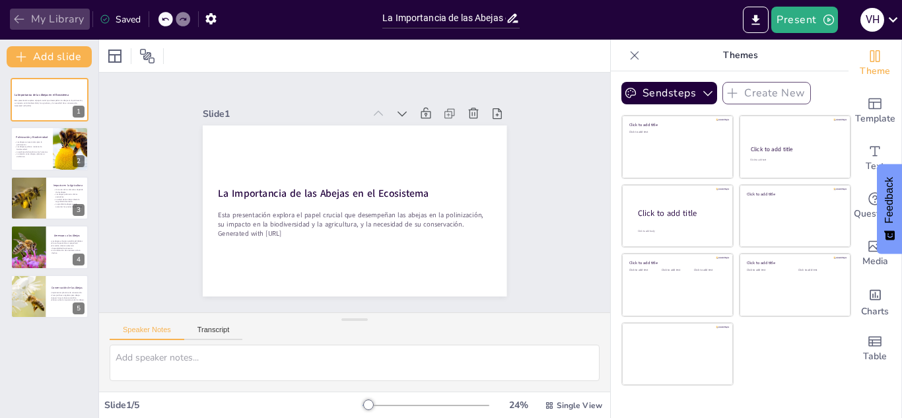
click at [57, 19] on button "My Library" at bounding box center [50, 19] width 80 height 21
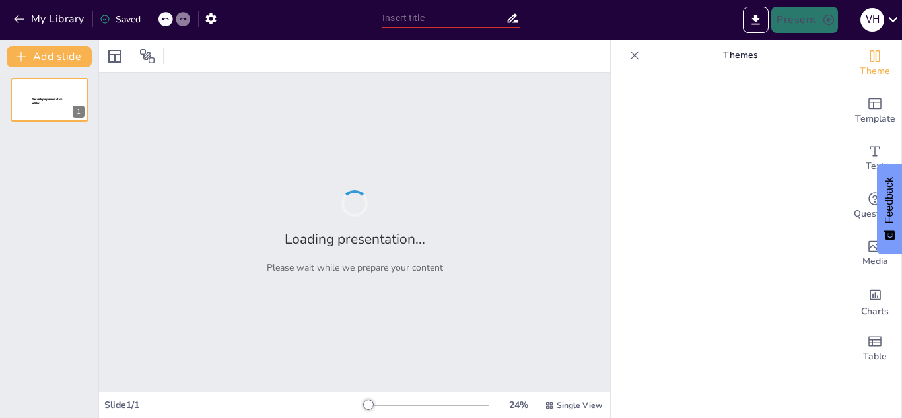
type input "La Importancia de las Abejas en el Ecosistema"
